Goal: Book appointment/travel/reservation

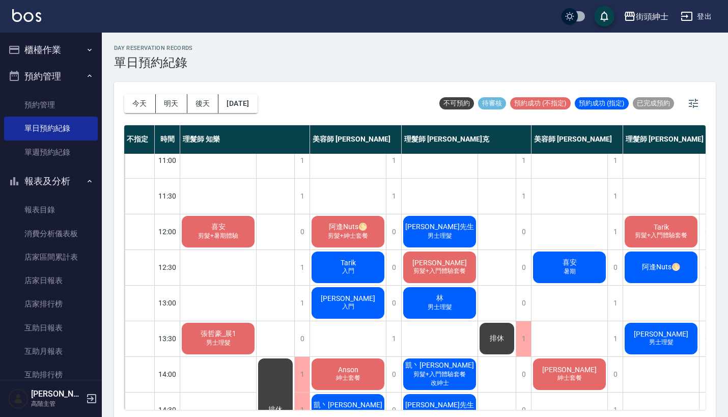
scroll to position [6, 0]
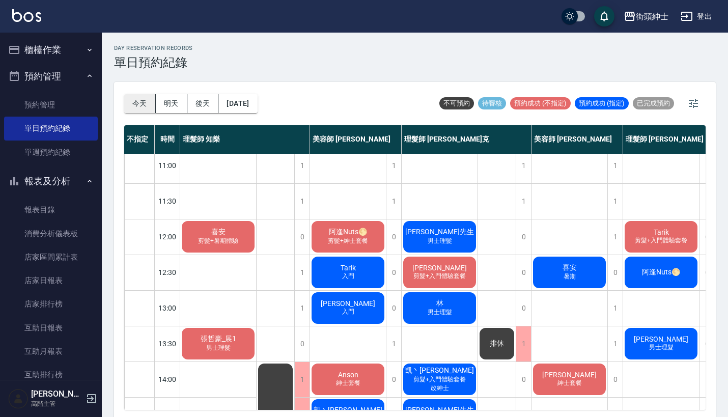
click at [140, 98] on button "今天" at bounding box center [140, 103] width 32 height 19
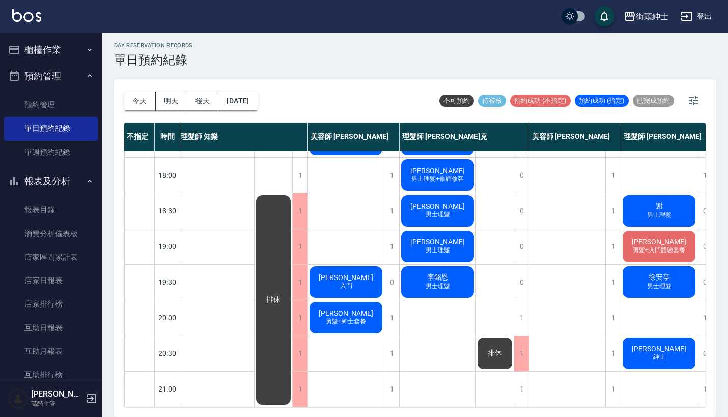
scroll to position [501, 2]
click at [76, 64] on button "預約管理" at bounding box center [51, 76] width 94 height 26
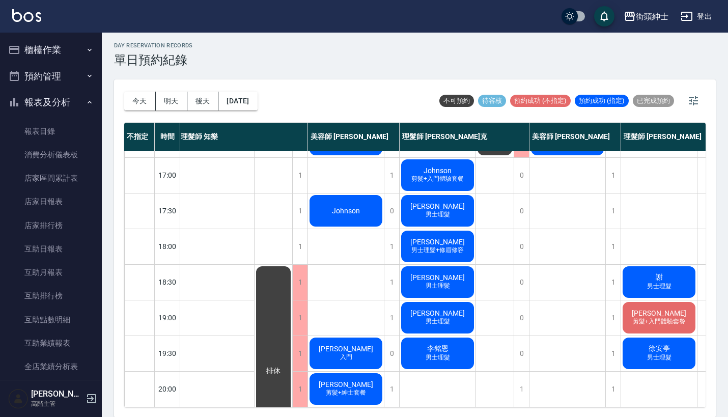
scroll to position [349, 2]
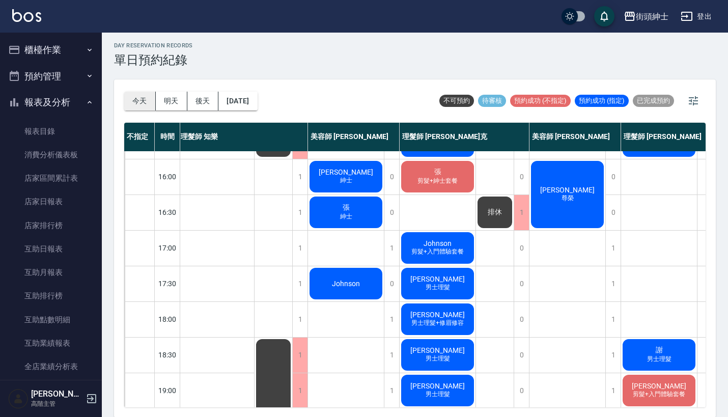
click at [141, 97] on button "今天" at bounding box center [140, 101] width 32 height 19
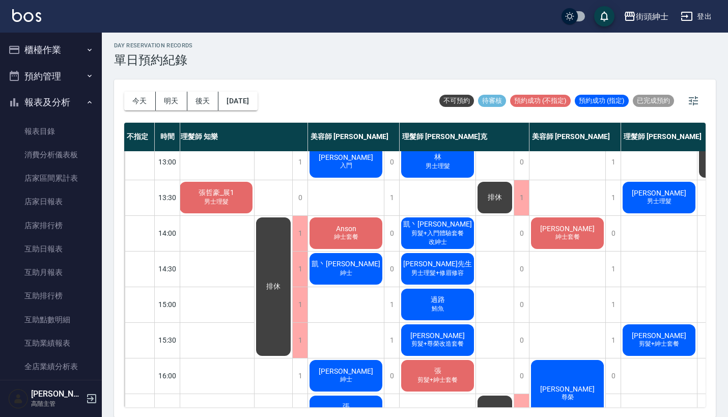
scroll to position [19, 2]
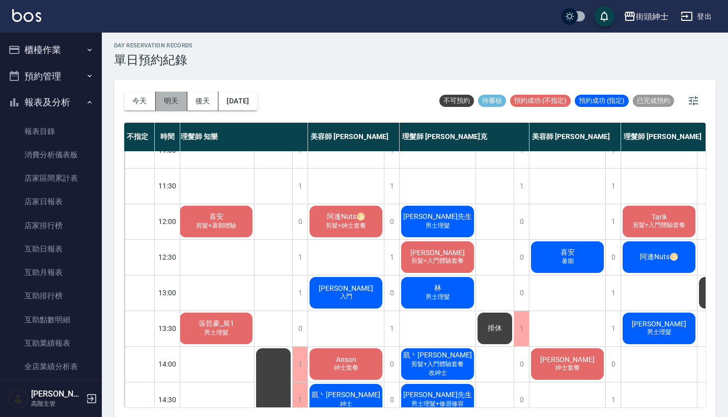
click at [170, 98] on button "明天" at bounding box center [172, 101] width 32 height 19
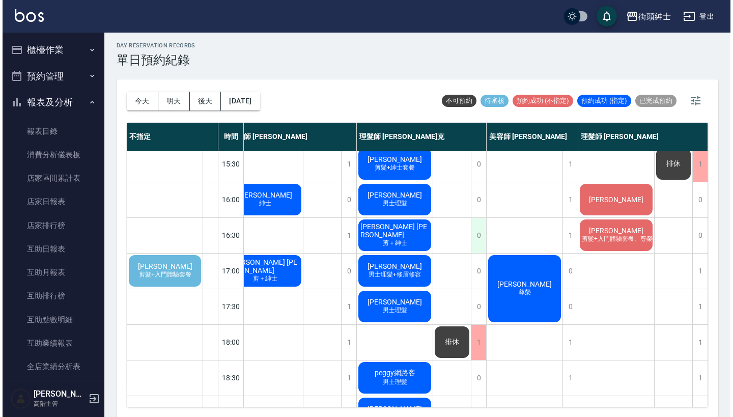
scroll to position [326, 114]
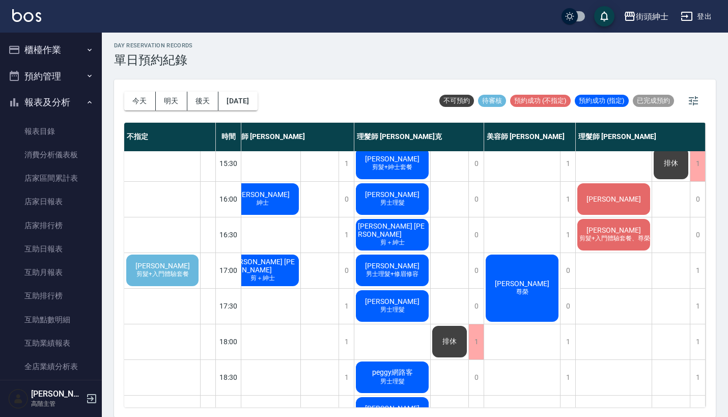
click at [525, 304] on div "[PERSON_NAME]" at bounding box center [522, 288] width 76 height 70
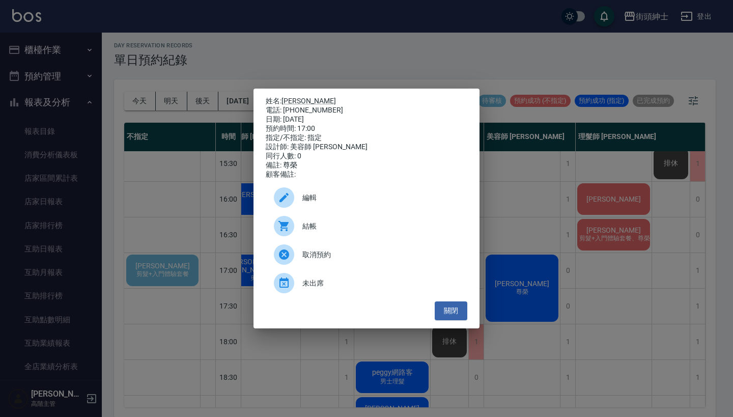
click at [401, 202] on span "編輯" at bounding box center [380, 197] width 157 height 11
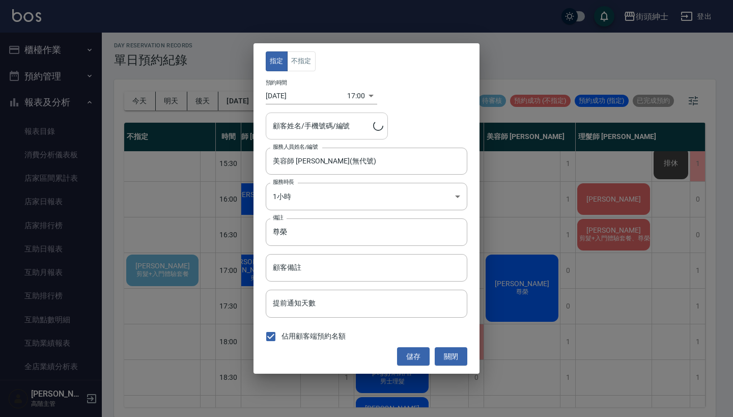
type input "[PERSON_NAME]/0979377770"
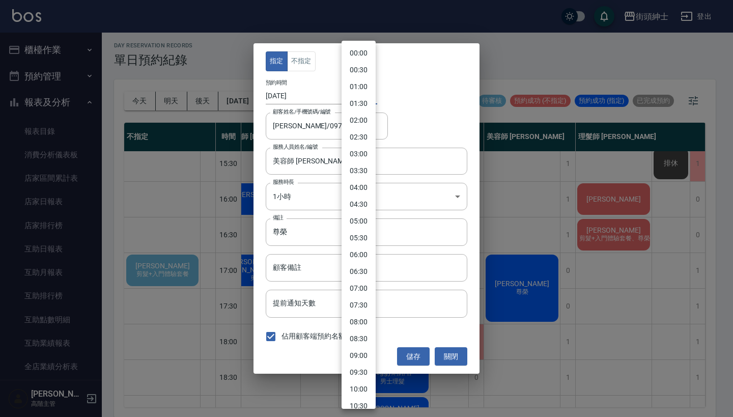
click at [355, 94] on body "街頭紳士 登出 櫃檯作業 打帳單 帳單列表 掛單列表 座位開單 營業儀表板 現金收支登錄 高階收支登錄 材料自購登錄 每日結帳 排班表 現場電腦打卡 掃碼打卡…" at bounding box center [366, 207] width 733 height 420
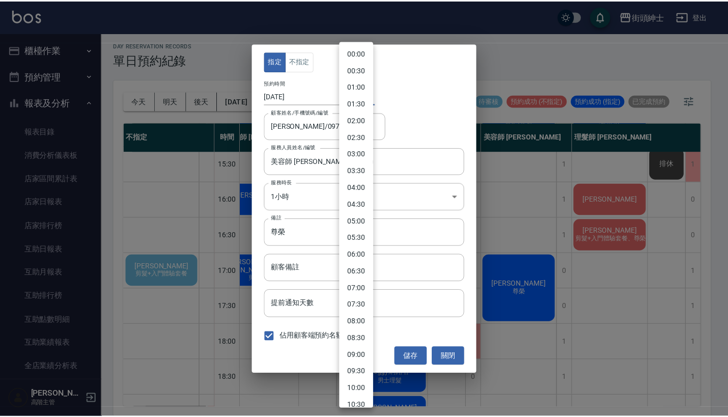
scroll to position [400, 0]
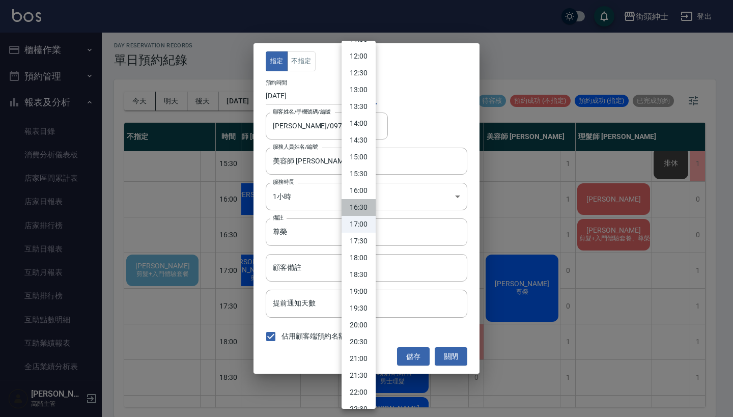
click at [364, 207] on li "16:30" at bounding box center [359, 207] width 34 height 17
type input "1758961800000"
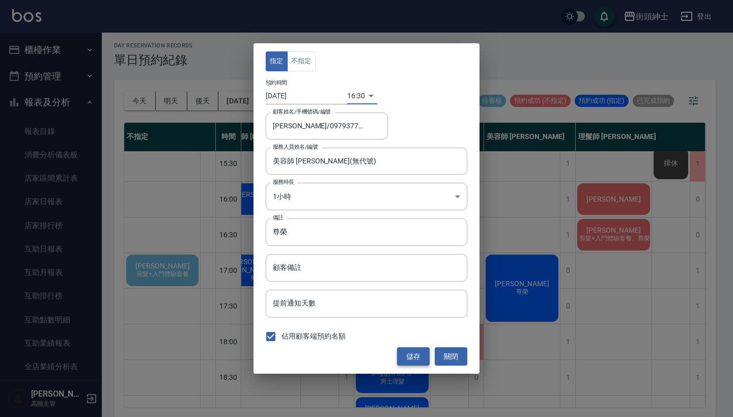
click at [407, 353] on button "儲存" at bounding box center [413, 356] width 33 height 19
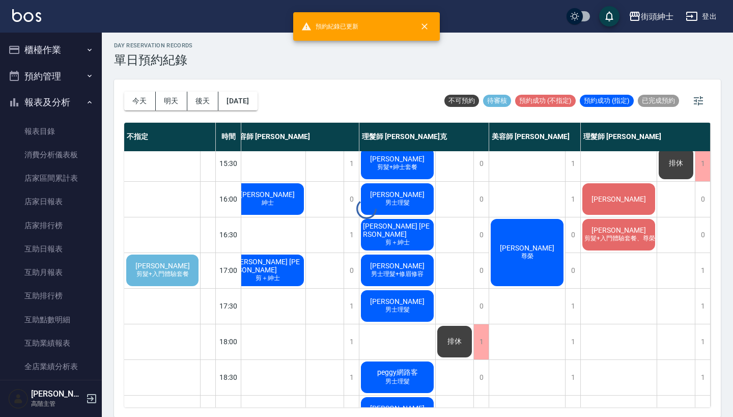
scroll to position [326, 108]
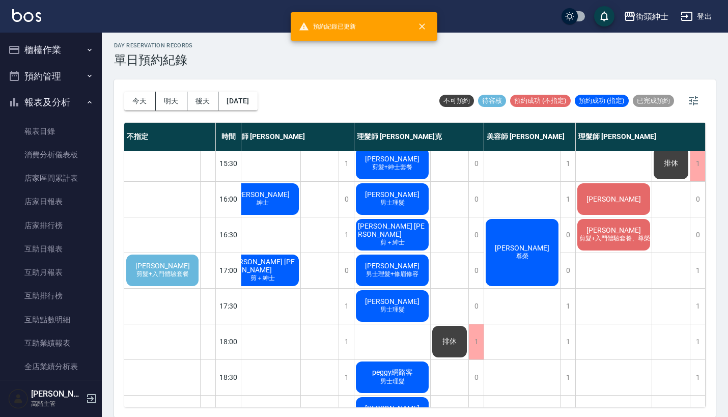
click at [612, 238] on span "剪髮+入門體驗套餐、尊榮改造套餐（贈修容）" at bounding box center [642, 238] width 130 height 9
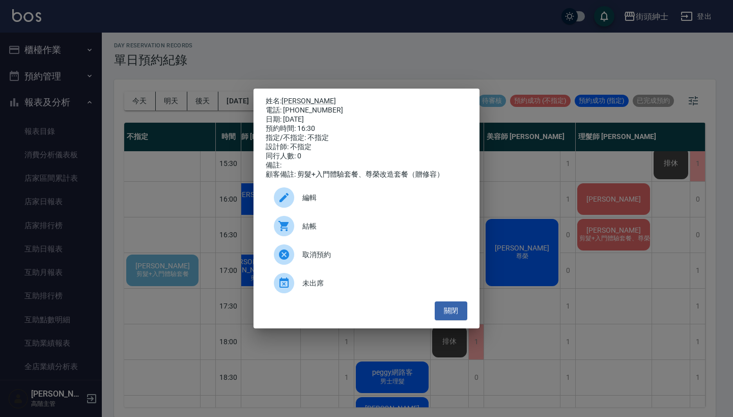
click at [353, 202] on span "編輯" at bounding box center [380, 197] width 157 height 11
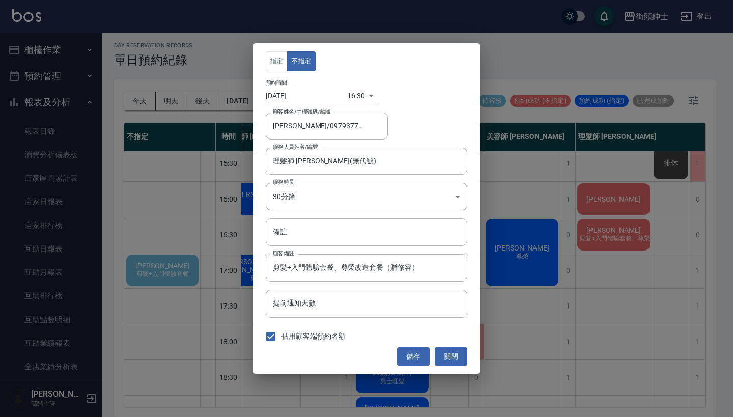
click at [350, 96] on body "街頭紳士 登出 櫃檯作業 打帳單 帳單列表 掛單列表 座位開單 營業儀表板 現金收支登錄 高階收支登錄 材料自購登錄 每日結帳 排班表 現場電腦打卡 掃碼打卡…" at bounding box center [366, 207] width 733 height 420
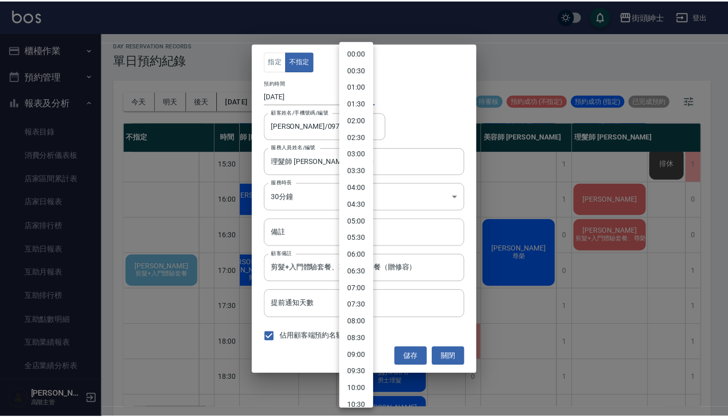
scroll to position [383, 0]
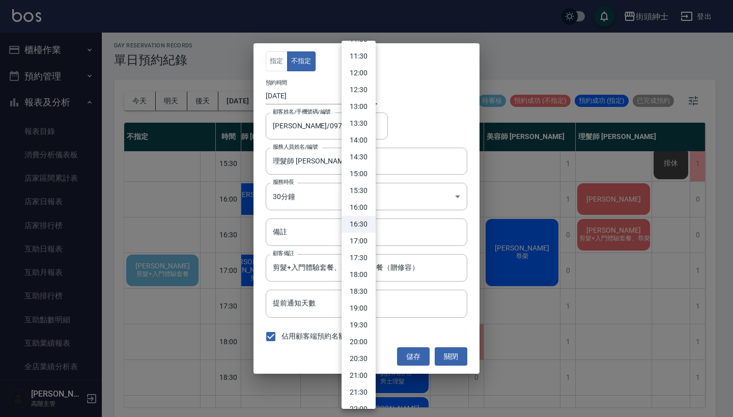
click at [359, 258] on li "17:30" at bounding box center [359, 257] width 34 height 17
type input "1758965400000"
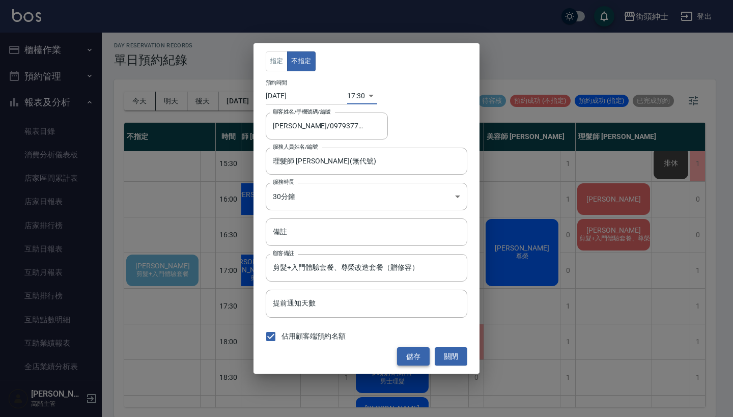
click at [411, 354] on button "儲存" at bounding box center [413, 356] width 33 height 19
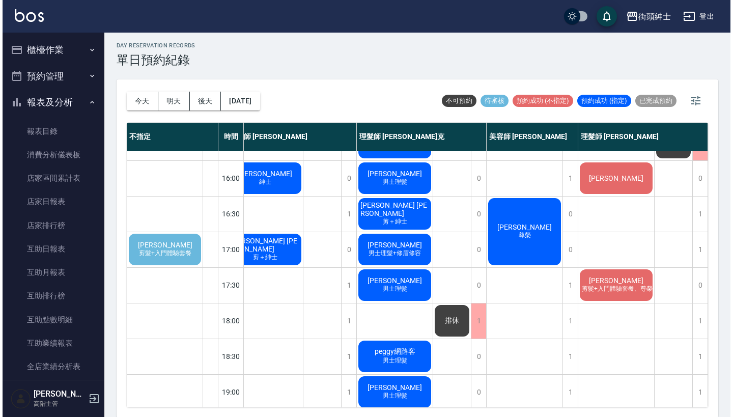
scroll to position [328, 108]
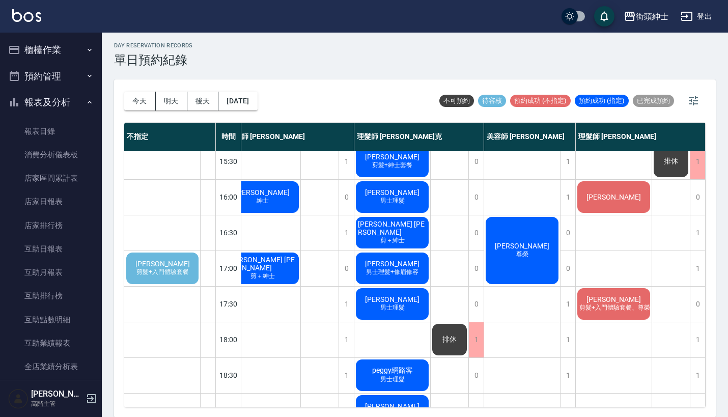
click at [171, 261] on span "[PERSON_NAME]" at bounding box center [162, 264] width 59 height 8
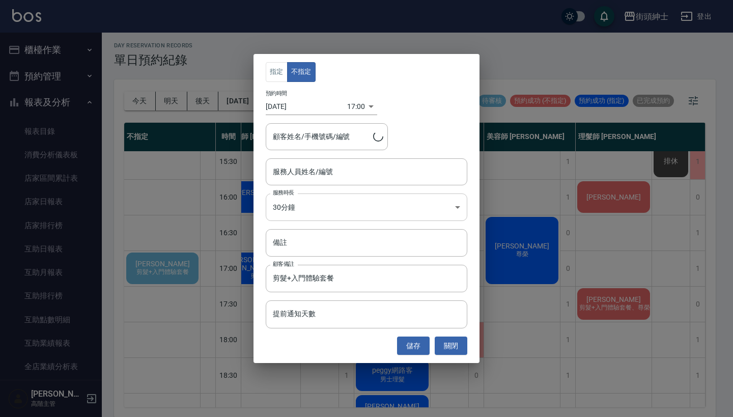
type input "[PERSON_NAME]/0932232370"
click at [332, 167] on input "服務人員姓名/編號" at bounding box center [366, 172] width 192 height 18
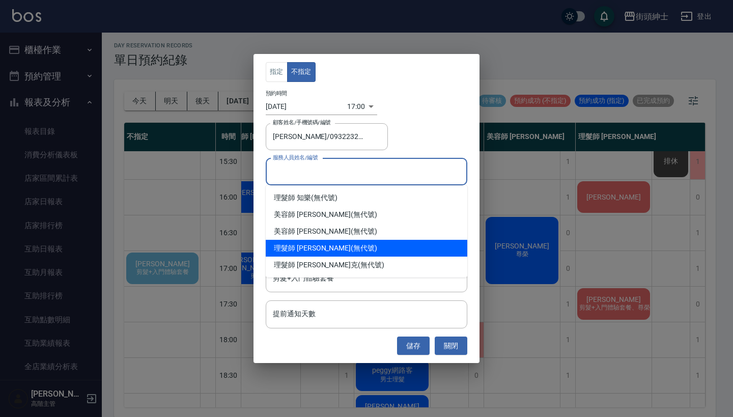
click at [329, 248] on div "理髮師 [PERSON_NAME] (無代號)" at bounding box center [367, 248] width 202 height 17
type input "理髮師 [PERSON_NAME](無代號)"
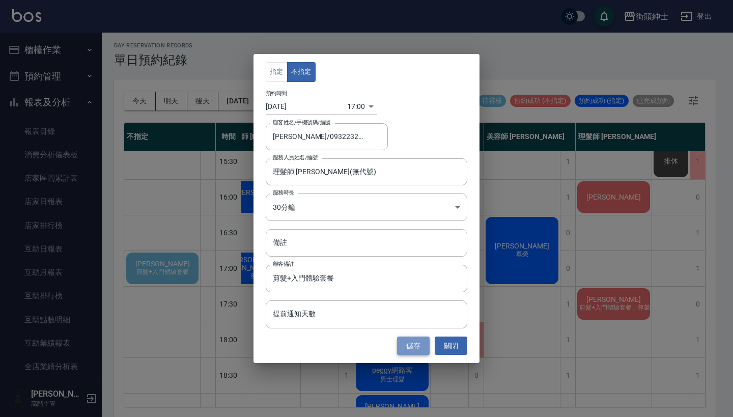
click at [419, 346] on button "儲存" at bounding box center [413, 345] width 33 height 19
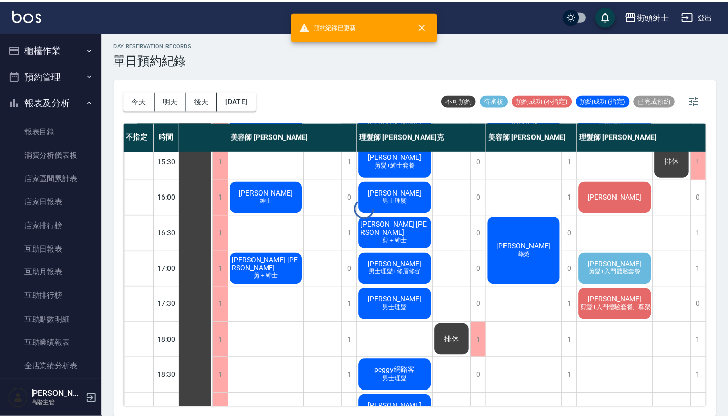
scroll to position [328, 47]
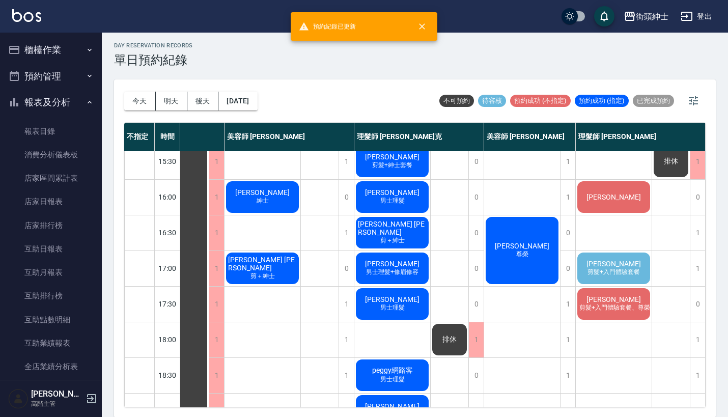
click at [588, 260] on div "[PERSON_NAME] 剪髮+入門體驗套餐" at bounding box center [614, 268] width 76 height 35
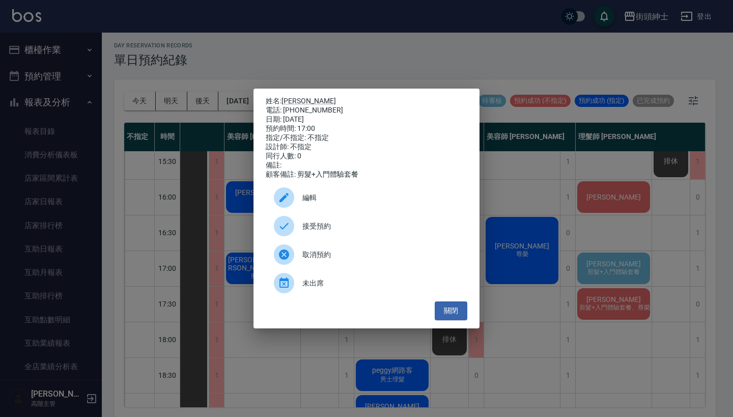
click at [374, 231] on span "接受預約" at bounding box center [380, 226] width 157 height 11
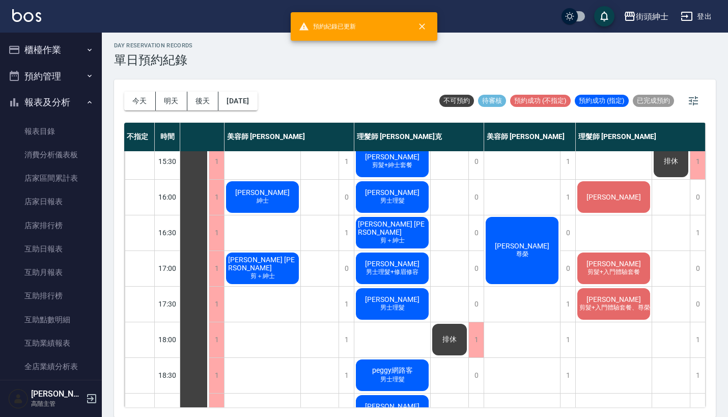
click at [633, 264] on div "[PERSON_NAME] 剪髮+入門體驗套餐" at bounding box center [614, 268] width 76 height 35
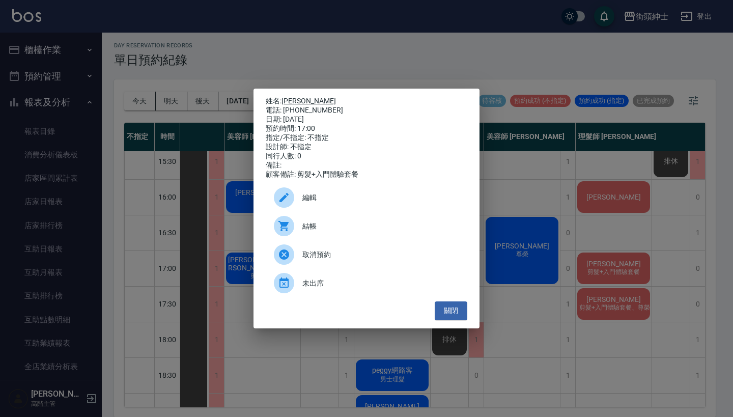
drag, startPoint x: 330, startPoint y: 109, endPoint x: 284, endPoint y: 98, distance: 47.2
click at [284, 98] on div "姓名: [PERSON_NAME] 電話: [PHONE_NUMBER] 日期: [DATE] 預約時間: 17:00 指定/不指定: 不指定 設計師: 不指…" at bounding box center [367, 138] width 202 height 82
copy div "姓名: [PERSON_NAME] 電話: [PHONE_NUMBER]"
click at [329, 58] on div "姓名: [PERSON_NAME] 電話: [PHONE_NUMBER] 日期: [DATE] 預約時間: 17:00 指定/不指定: 不指定 設計師: 不指…" at bounding box center [366, 208] width 733 height 417
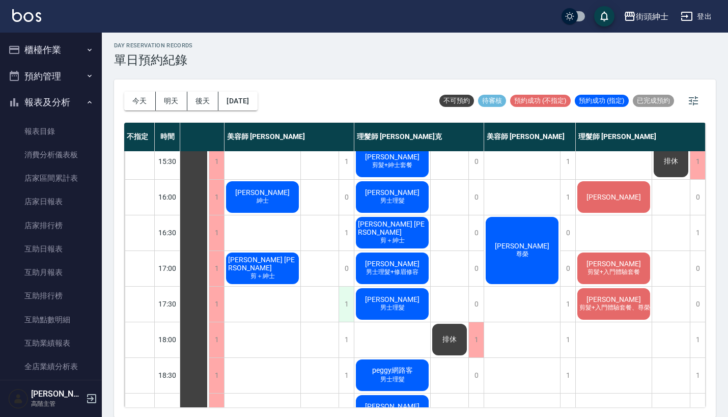
click at [346, 301] on div "1" at bounding box center [345, 304] width 15 height 35
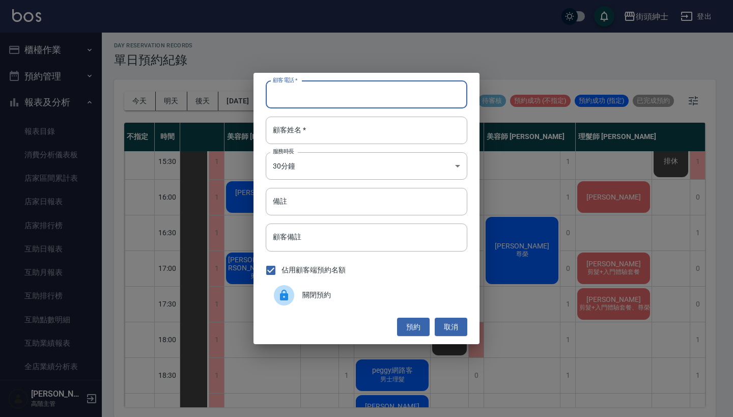
paste input "[PERSON_NAME] 電話: [PHONE_NUMBER]"
type input "[PERSON_NAME] 電話: [PHONE_NUMBER]"
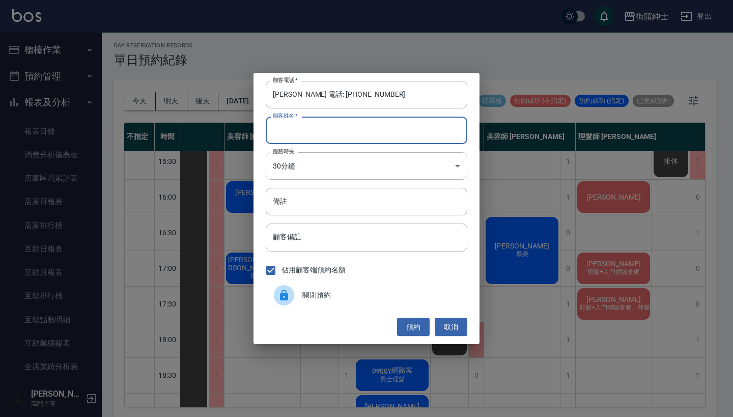
paste input "[PERSON_NAME] 電話: [PHONE_NUMBER]"
type input "[PERSON_NAME] 電話: [PHONE_NUMBER]"
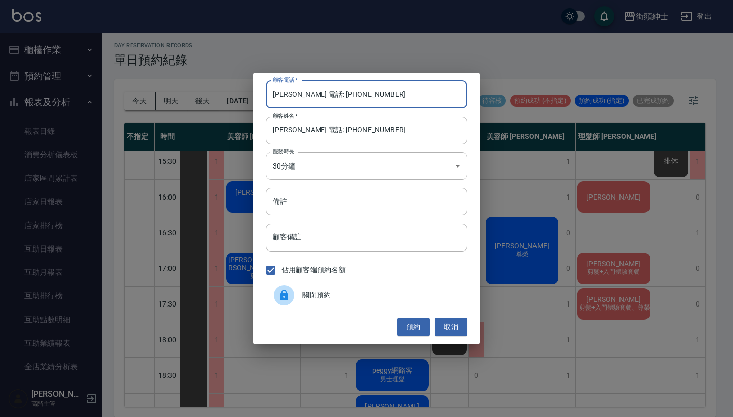
drag, startPoint x: 313, startPoint y: 93, endPoint x: 179, endPoint y: 76, distance: 134.4
click at [182, 76] on div "顧客電話   * [PERSON_NAME] 電話: [PHONE_NUMBER] 顧客電話   * 顧客姓名   * [PERSON_NAME] 電話: […" at bounding box center [366, 208] width 733 height 417
type input "0932232370"
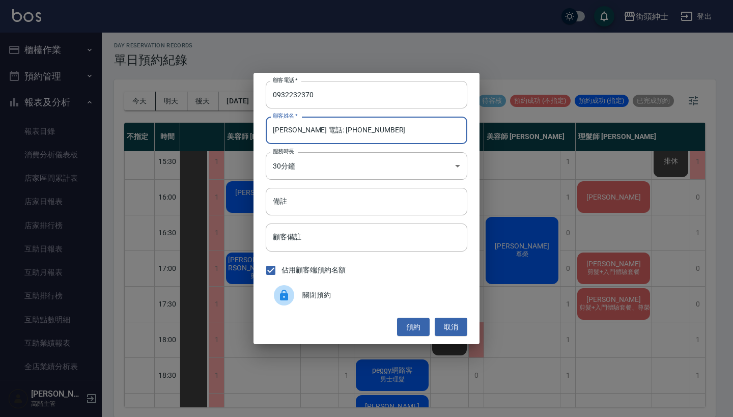
drag, startPoint x: 391, startPoint y: 134, endPoint x: 294, endPoint y: 130, distance: 97.3
click at [294, 130] on input "[PERSON_NAME] 電話: [PHONE_NUMBER]" at bounding box center [367, 130] width 202 height 27
type input "[PERSON_NAME]"
click at [375, 200] on input "備註" at bounding box center [367, 201] width 202 height 27
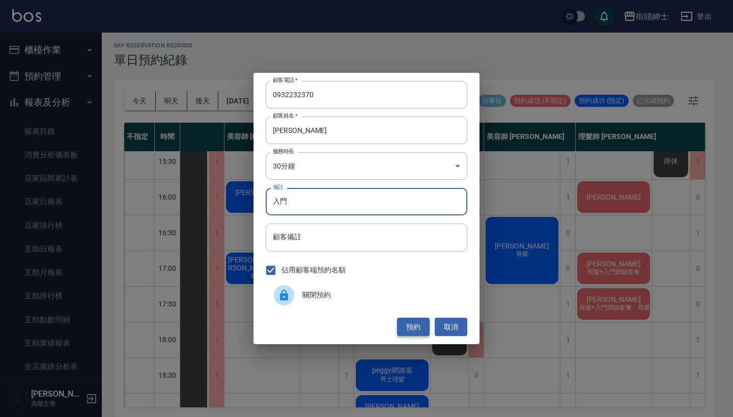
type input "入門"
click at [414, 325] on button "預約" at bounding box center [413, 327] width 33 height 19
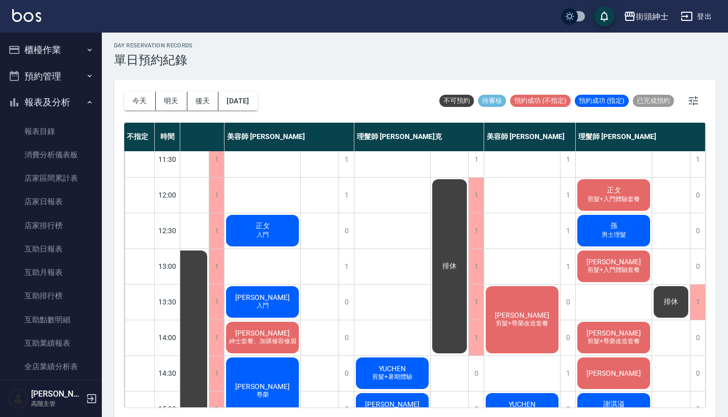
scroll to position [38, 47]
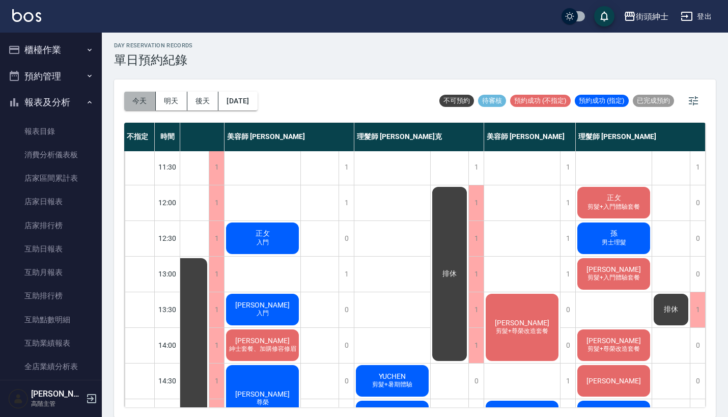
click at [148, 102] on button "今天" at bounding box center [140, 101] width 32 height 19
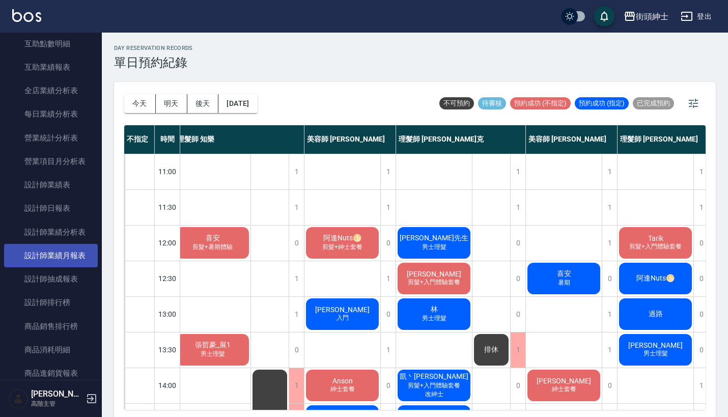
scroll to position [274, 0]
